Goal: Task Accomplishment & Management: Use online tool/utility

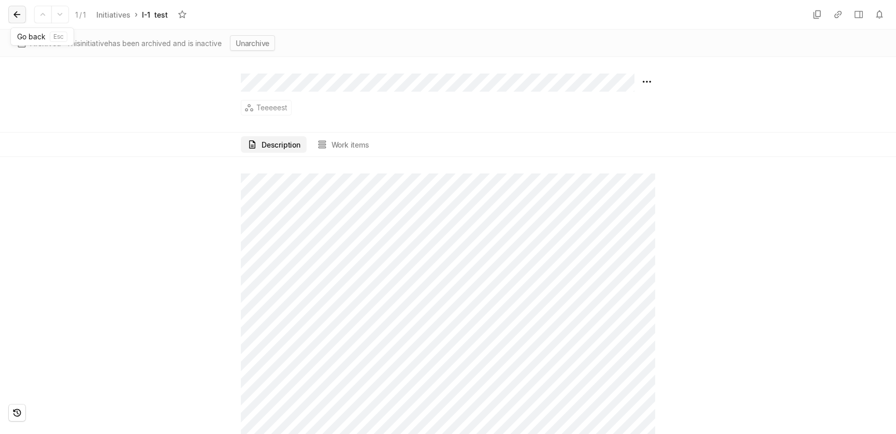
click at [19, 16] on icon at bounding box center [17, 14] width 10 height 10
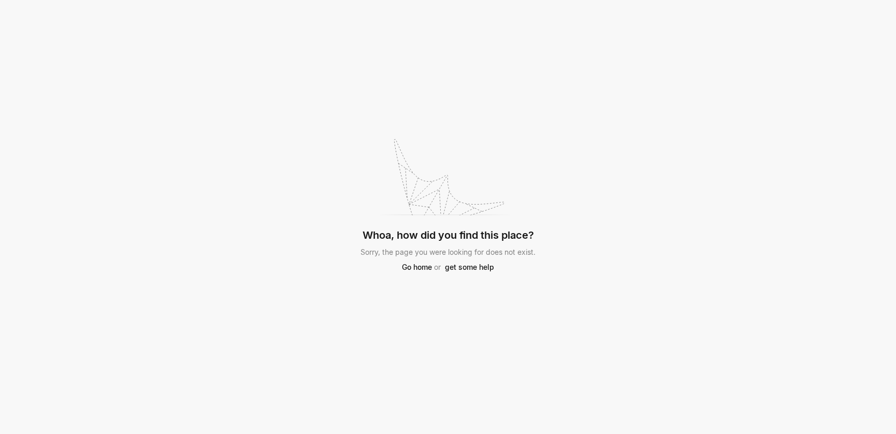
click at [579, 135] on div "Whoa, how did you find this place? Sorry, the page you were looking for does no…" at bounding box center [448, 217] width 896 height 434
click at [417, 269] on link "Go home" at bounding box center [417, 267] width 34 height 10
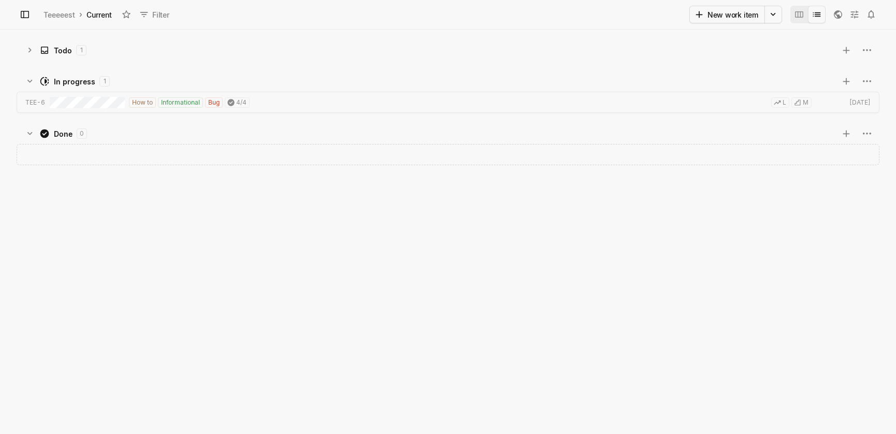
scroll to position [399, 891]
click at [735, 11] on button "New work item" at bounding box center [728, 15] width 76 height 18
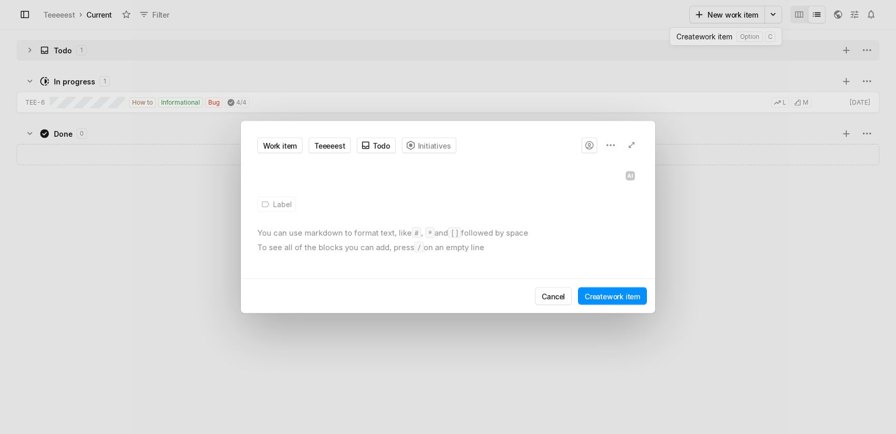
scroll to position [405, 896]
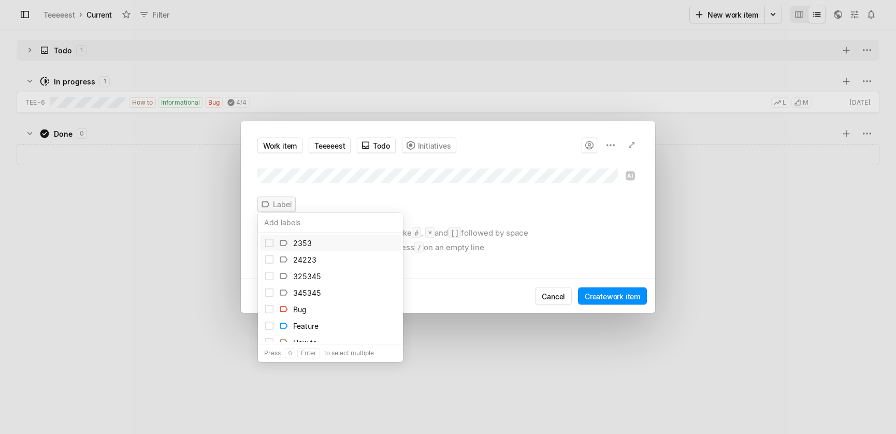
click at [283, 205] on div "Work item Teeeeest Todo Initiatives Label You can use markdown to format text, …" at bounding box center [448, 217] width 896 height 434
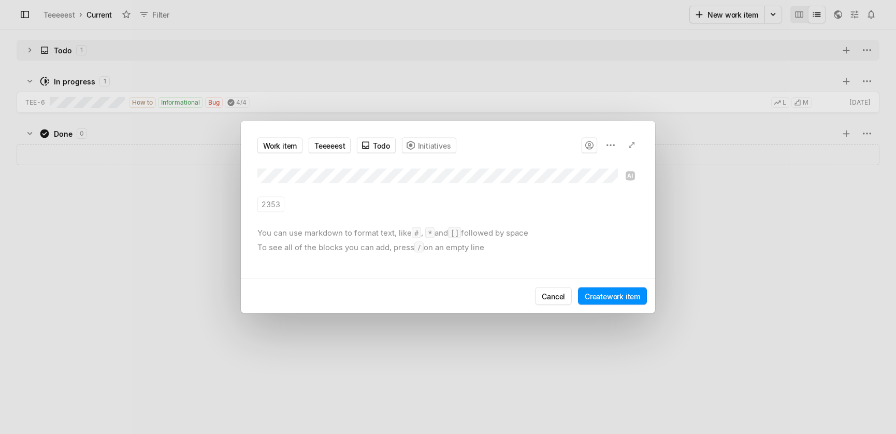
click at [316, 215] on div "Work item Teeeeest Todo Initiatives 2353 You can use markdown to format text, l…" at bounding box center [448, 208] width 415 height 141
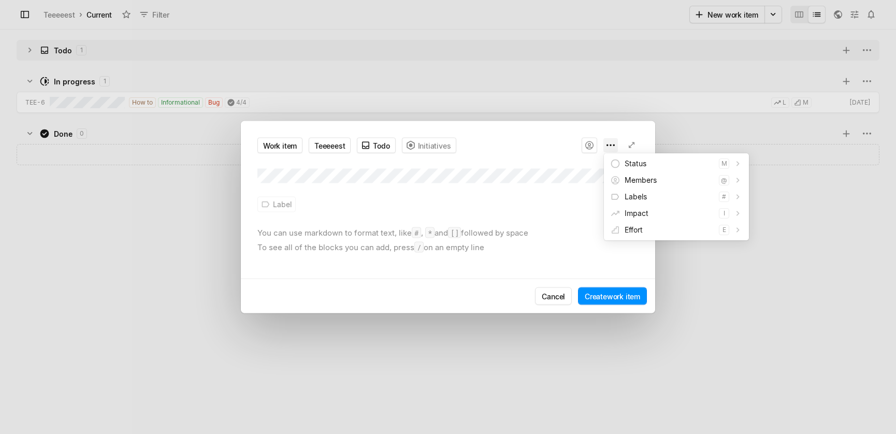
click at [611, 146] on div "Work item Teeeeest Todo Initiatives Label You can use markdown to format text, …" at bounding box center [448, 217] width 896 height 434
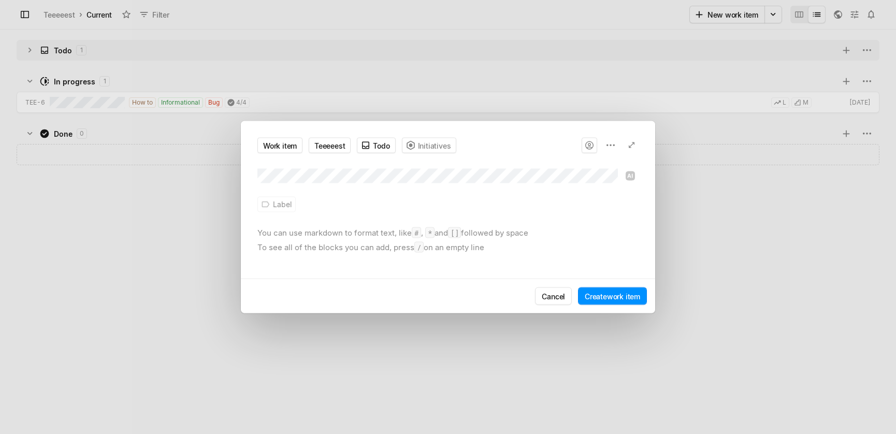
click at [586, 148] on div "Work item Teeeeest Todo Initiatives Label You can use markdown to format text, …" at bounding box center [448, 217] width 896 height 434
click at [589, 145] on div "Work item Teeeeest Todo Initiatives Label You can use markdown to format text, …" at bounding box center [448, 217] width 896 height 434
click at [632, 144] on icon at bounding box center [632, 145] width 6 height 6
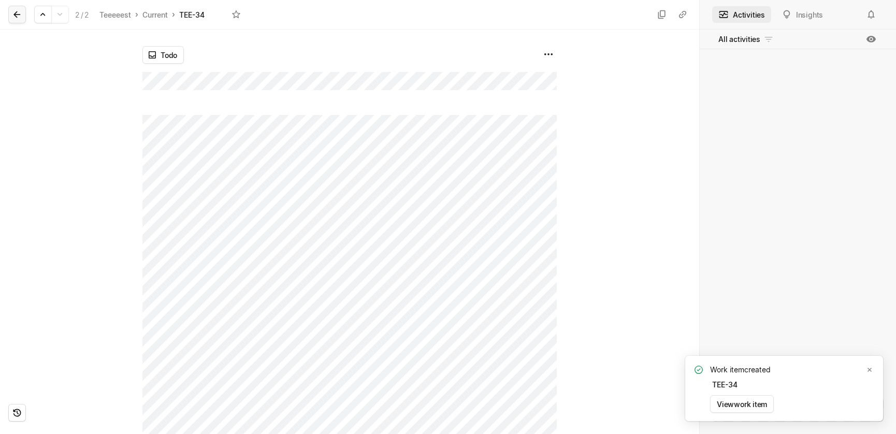
click at [17, 18] on icon at bounding box center [17, 14] width 10 height 10
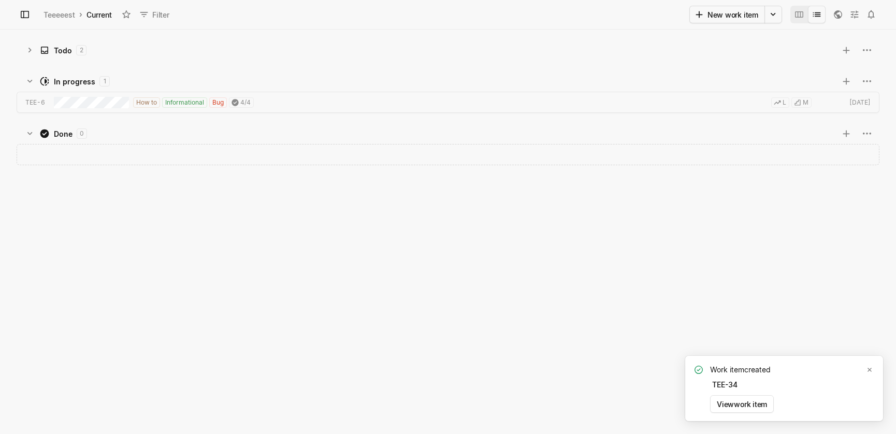
scroll to position [399, 891]
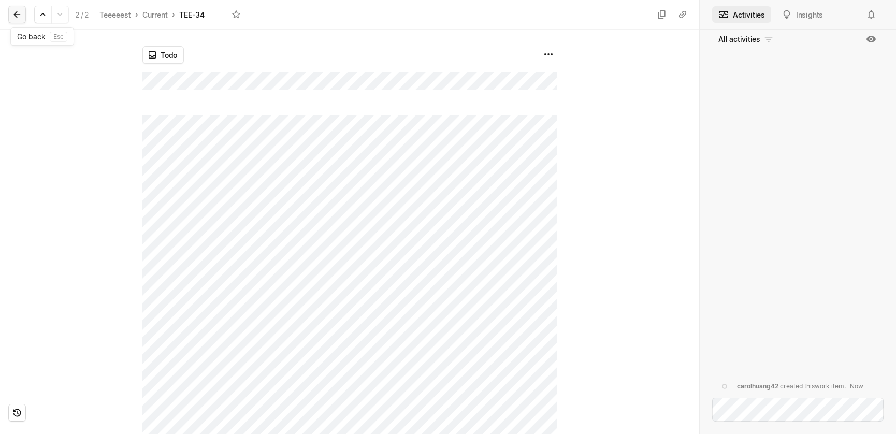
click at [16, 17] on icon at bounding box center [16, 14] width 7 height 7
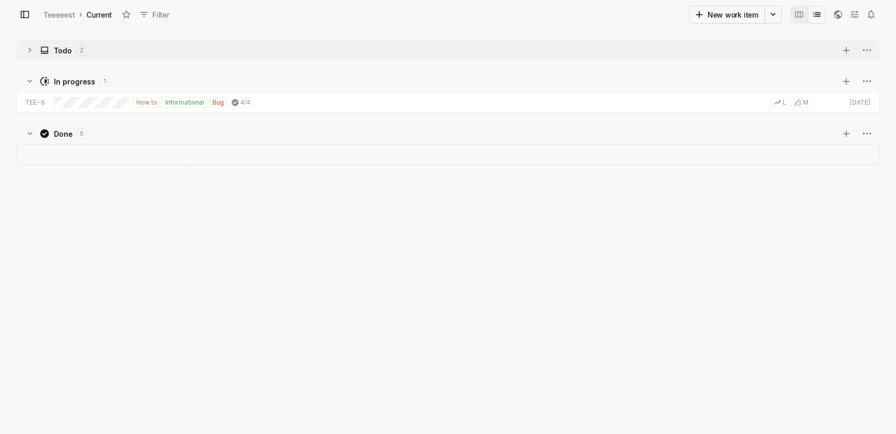
scroll to position [399, 891]
click at [722, 13] on button "New work item" at bounding box center [728, 15] width 76 height 18
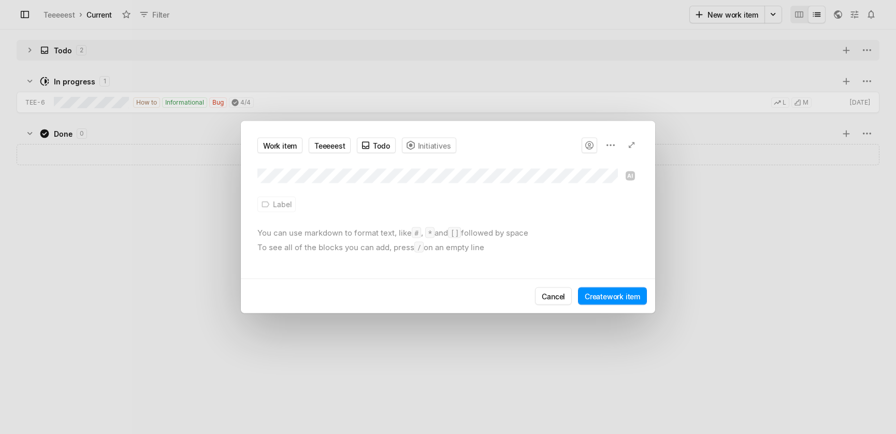
scroll to position [405, 896]
click at [429, 238] on div "You can use markdown to format text, like # , * and [] followed by space To see…" at bounding box center [448, 244] width 381 height 35
click at [550, 289] on button "Cancel" at bounding box center [553, 297] width 37 height 18
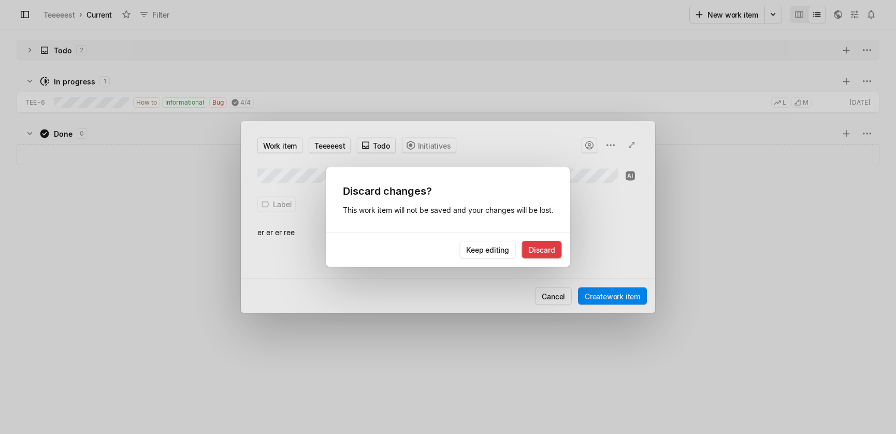
click at [538, 249] on button "Discard" at bounding box center [542, 250] width 40 height 18
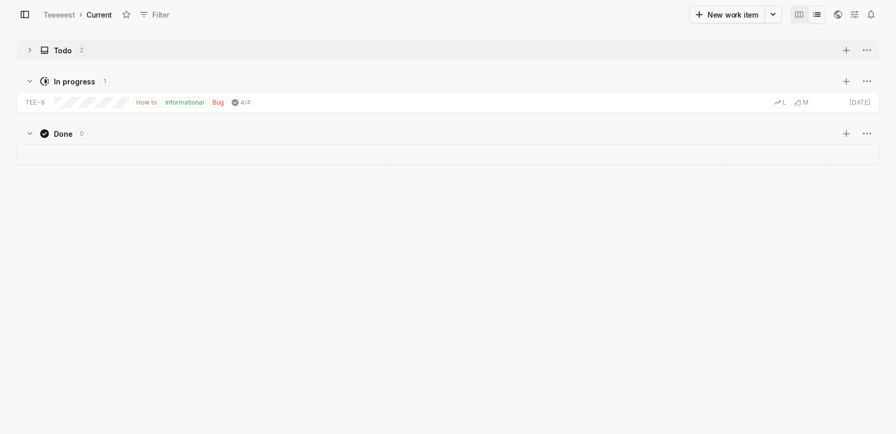
scroll to position [6, 6]
click at [736, 17] on button "New work item" at bounding box center [728, 15] width 76 height 18
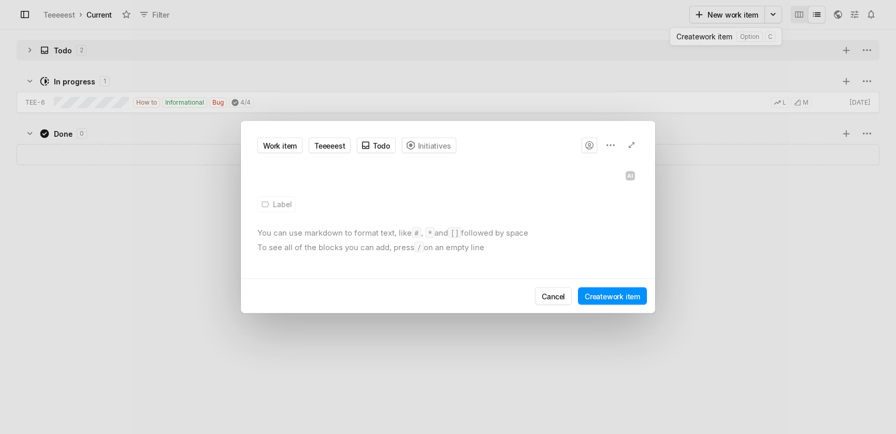
scroll to position [405, 896]
click at [337, 245] on div "You can use markdown to format text, like # , * and [] followed by space To see…" at bounding box center [448, 244] width 381 height 35
click at [283, 202] on div "Label" at bounding box center [277, 205] width 38 height 16
click at [406, 243] on div "fefrerer ew rwer werew" at bounding box center [448, 244] width 381 height 35
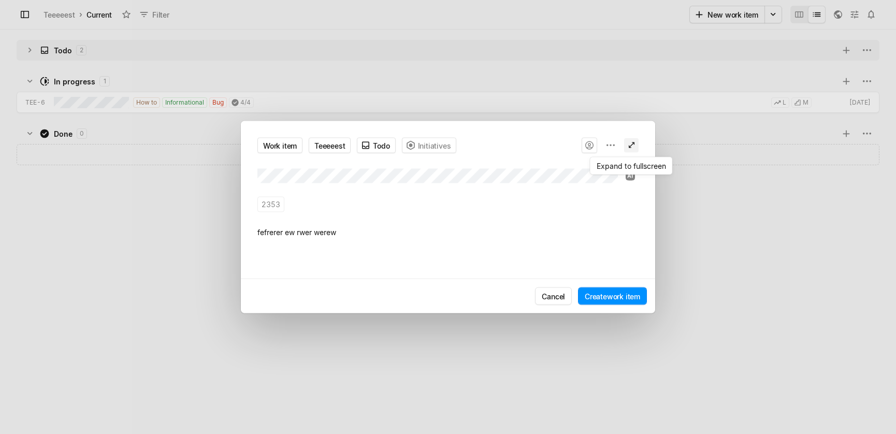
click at [629, 143] on icon at bounding box center [631, 145] width 10 height 10
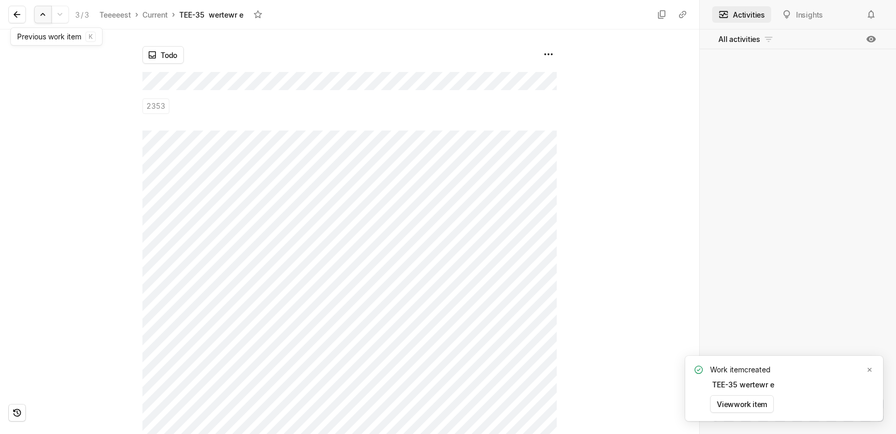
click at [47, 20] on button at bounding box center [43, 15] width 18 height 18
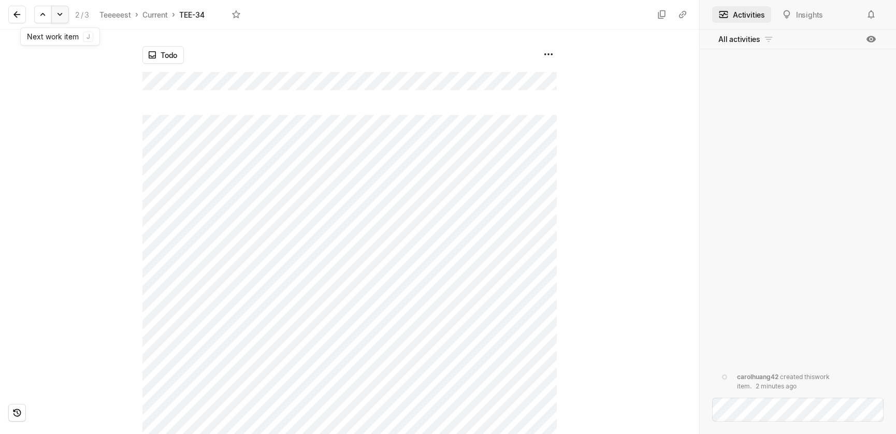
click at [56, 18] on icon at bounding box center [60, 14] width 10 height 10
click at [39, 15] on icon at bounding box center [43, 14] width 10 height 10
click at [62, 14] on icon at bounding box center [60, 14] width 10 height 10
click at [21, 14] on icon at bounding box center [17, 14] width 10 height 10
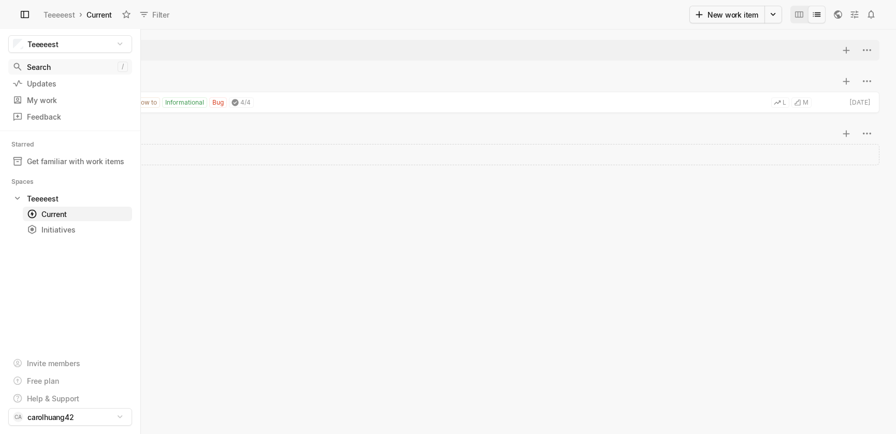
scroll to position [399, 891]
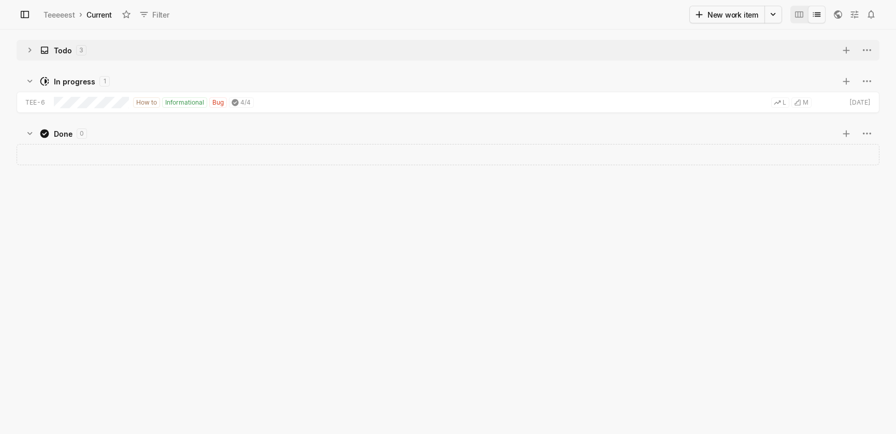
click at [272, 206] on div "Todo 3 In progress 1 TEE-6 How to Informational Bug 4 / 4 [PERSON_NAME] [DATE] …" at bounding box center [448, 232] width 896 height 405
click at [703, 12] on icon at bounding box center [699, 14] width 10 height 10
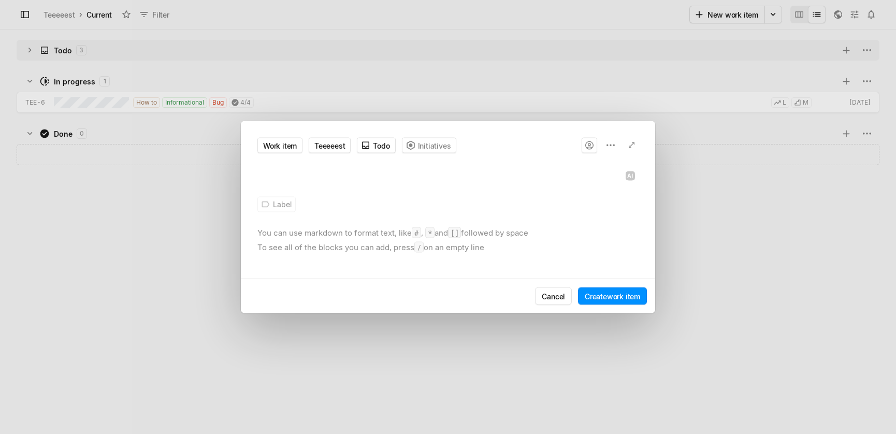
scroll to position [405, 896]
click at [634, 143] on icon at bounding box center [632, 145] width 6 height 6
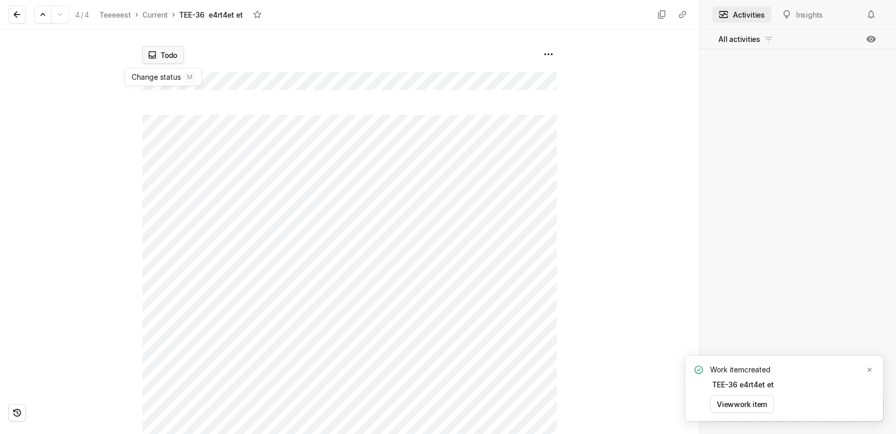
click at [165, 53] on html "Teeeeest Search / Updates g then u My work = Feedback g then f Starred Get fami…" at bounding box center [448, 217] width 896 height 434
click at [189, 111] on span "In progress" at bounding box center [220, 111] width 85 height 17
click at [215, 54] on div "In progress" at bounding box center [349, 55] width 415 height 18
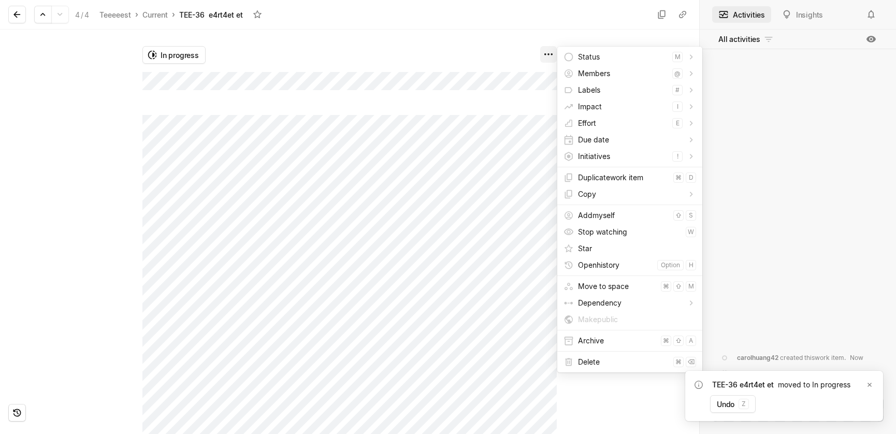
click at [548, 55] on html "Teeeeest Search / Updates g then u My work = Feedback g then f Starred Get fami…" at bounding box center [448, 217] width 896 height 434
click at [579, 127] on span "Effort" at bounding box center [623, 123] width 90 height 17
click at [744, 135] on span "S Small" at bounding box center [752, 142] width 62 height 17
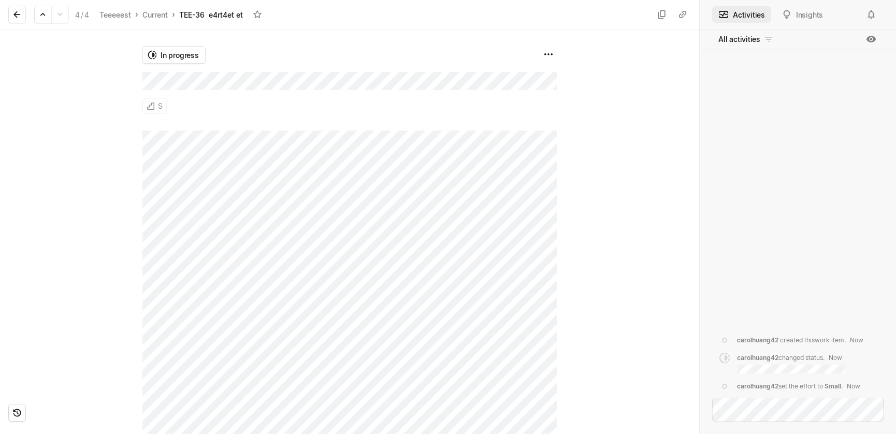
drag, startPoint x: 810, startPoint y: 18, endPoint x: 746, endPoint y: 21, distance: 64.8
click at [810, 18] on button "Insights" at bounding box center [803, 14] width 54 height 17
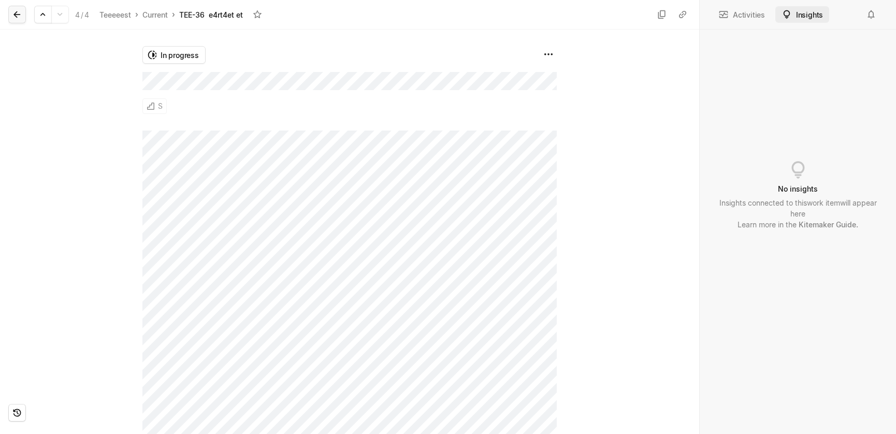
click at [16, 16] on icon at bounding box center [17, 14] width 10 height 10
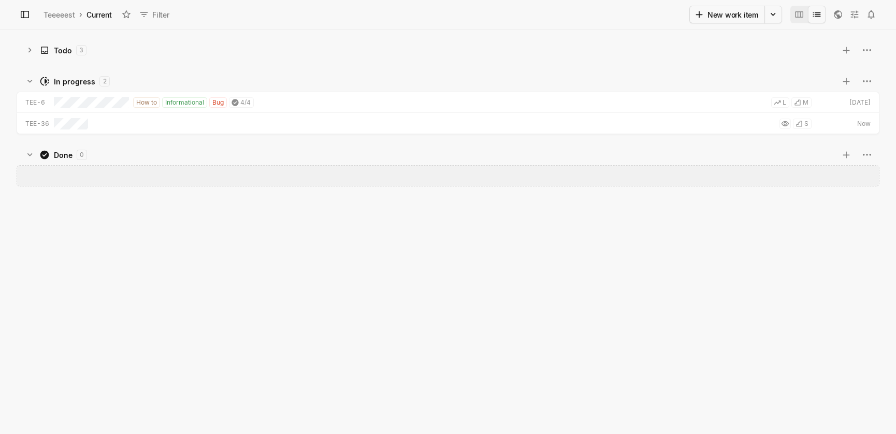
scroll to position [399, 891]
